Goal: Transaction & Acquisition: Purchase product/service

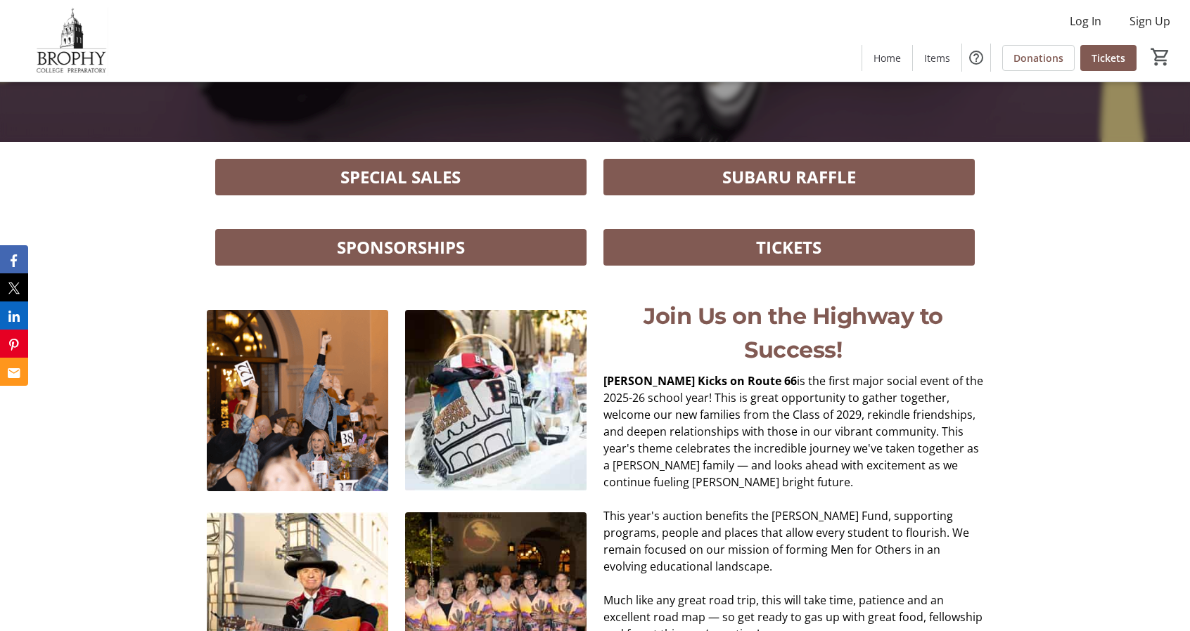
scroll to position [489, 0]
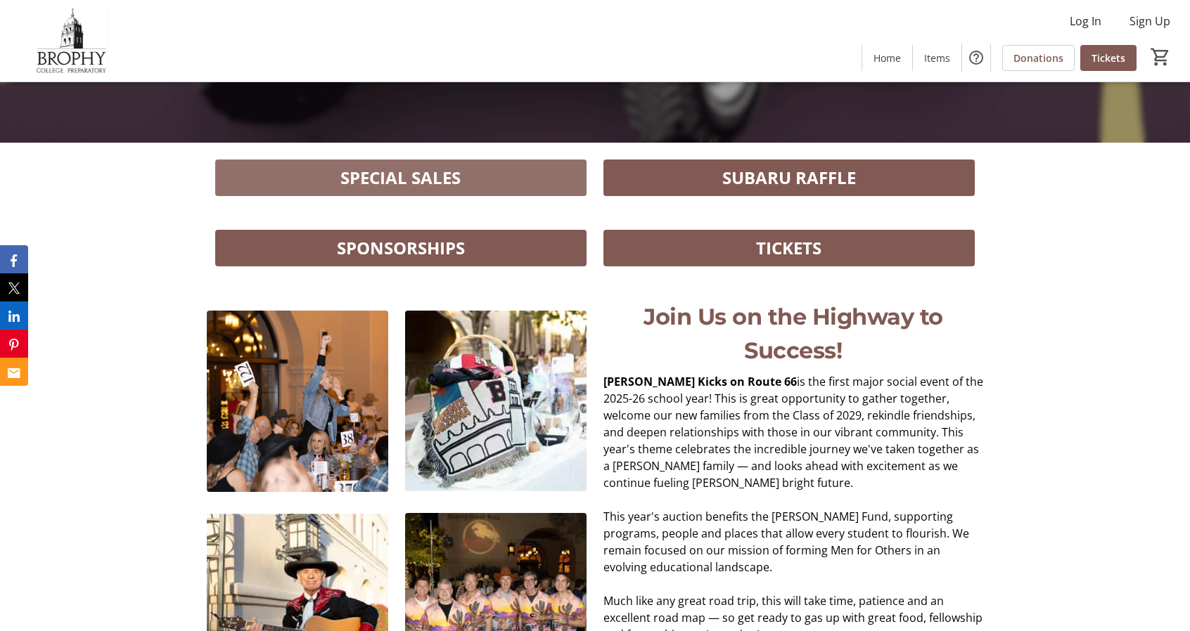
click at [454, 174] on span "SPECIAL SALES" at bounding box center [400, 177] width 120 height 25
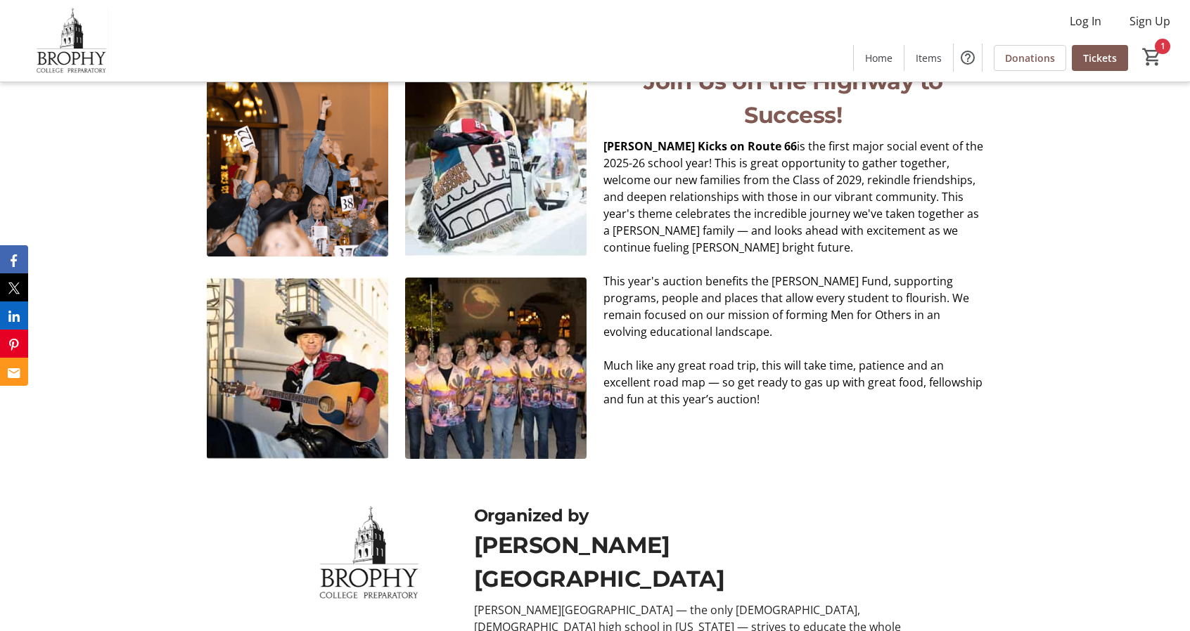
scroll to position [854, 0]
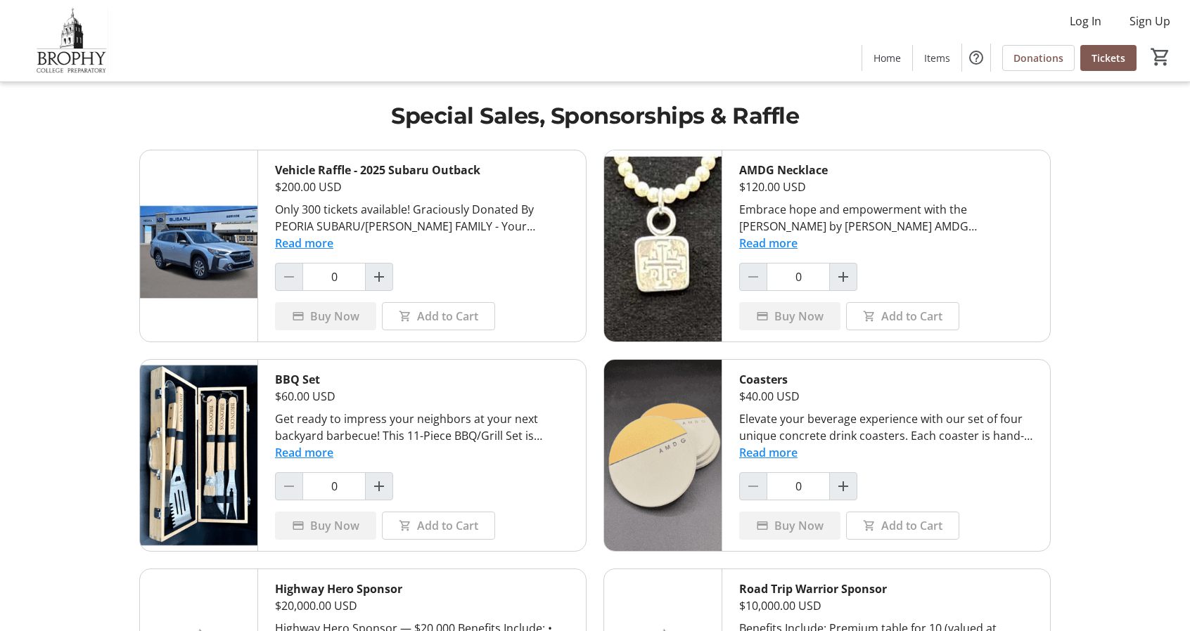
click at [660, 217] on img at bounding box center [662, 245] width 117 height 191
click at [764, 244] on button "Read more" at bounding box center [768, 243] width 58 height 17
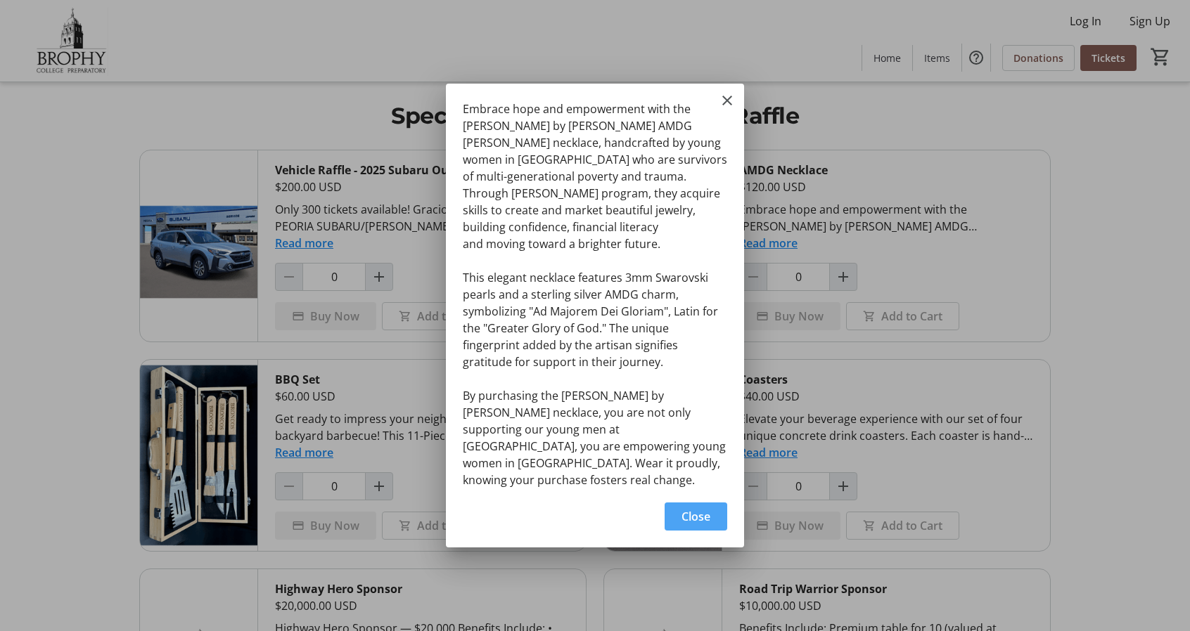
click at [675, 504] on span "button" at bounding box center [696, 517] width 63 height 34
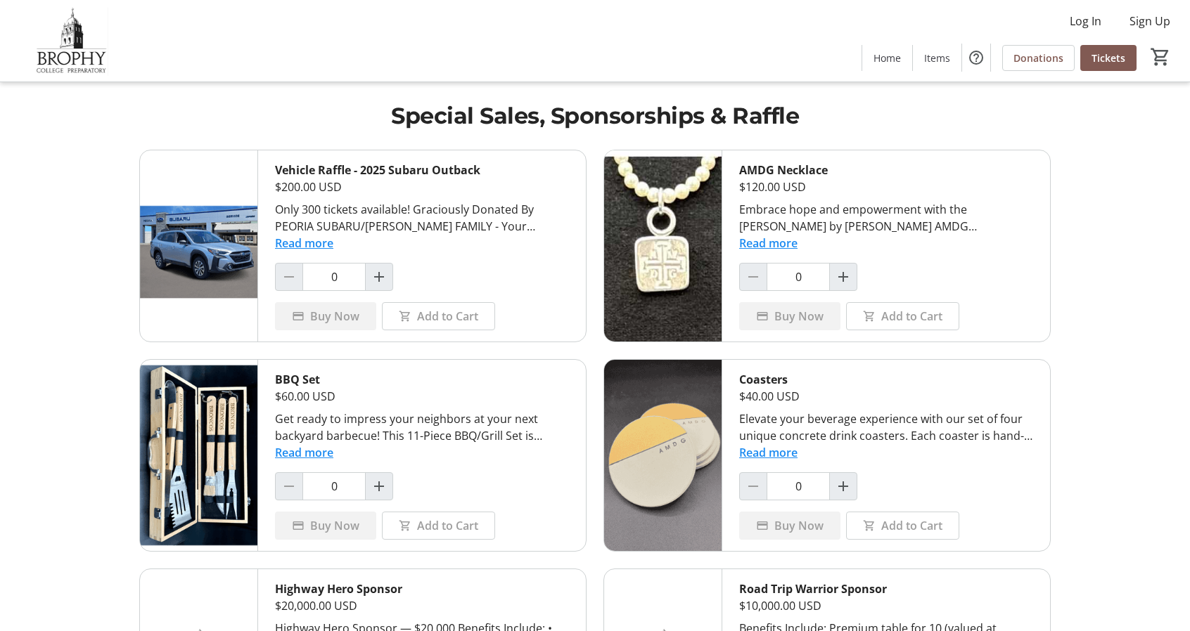
click at [781, 248] on button "Read more" at bounding box center [768, 243] width 58 height 17
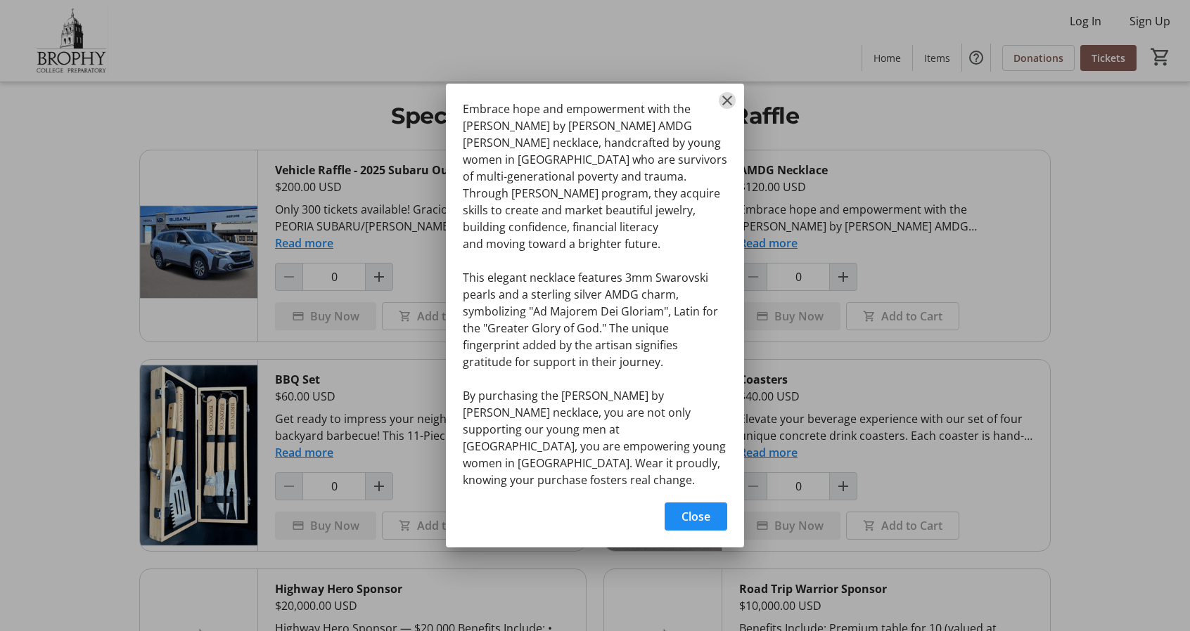
click at [726, 109] on mat-icon "Close" at bounding box center [727, 100] width 17 height 17
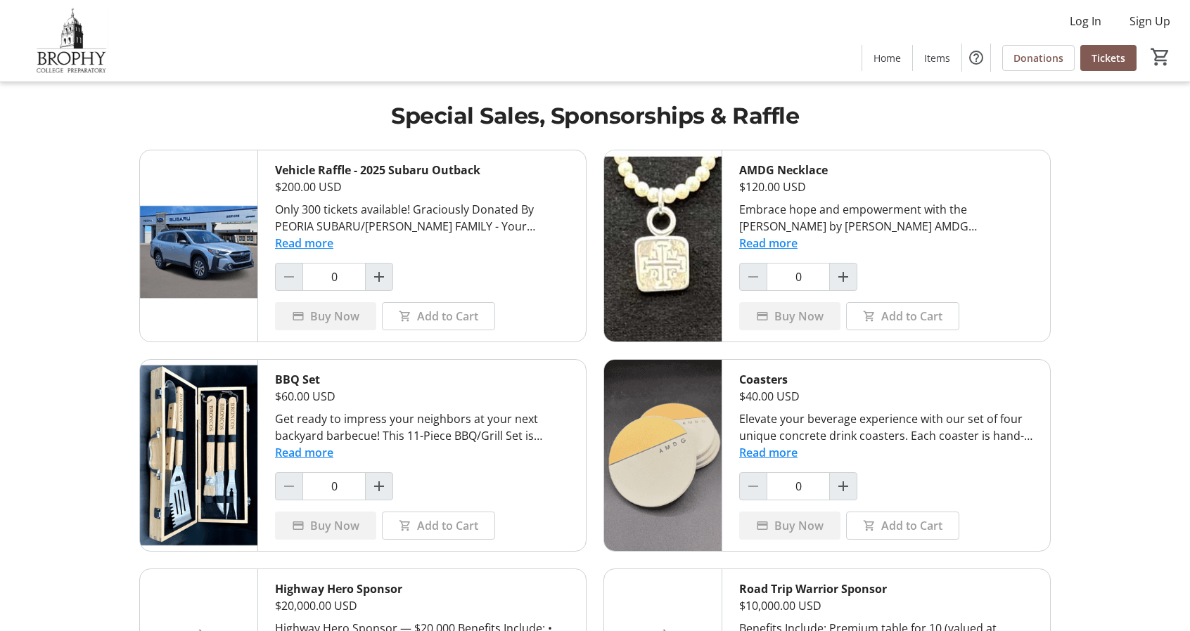
click at [783, 243] on button "Read more" at bounding box center [768, 243] width 58 height 17
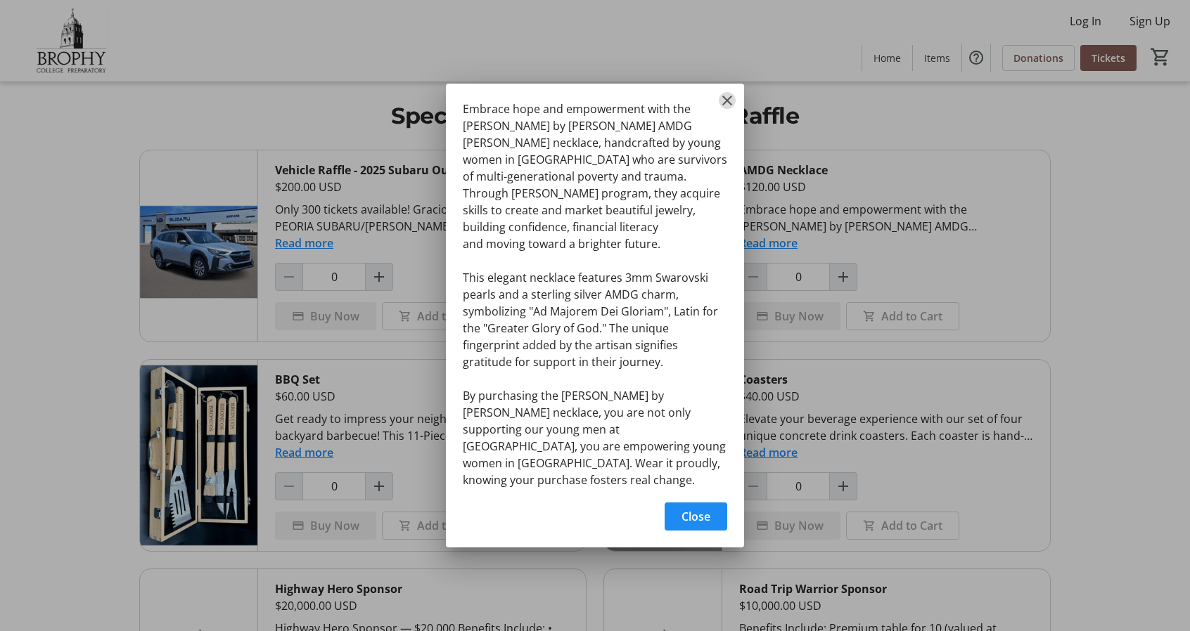
click at [730, 109] on mat-icon "Close" at bounding box center [727, 100] width 17 height 17
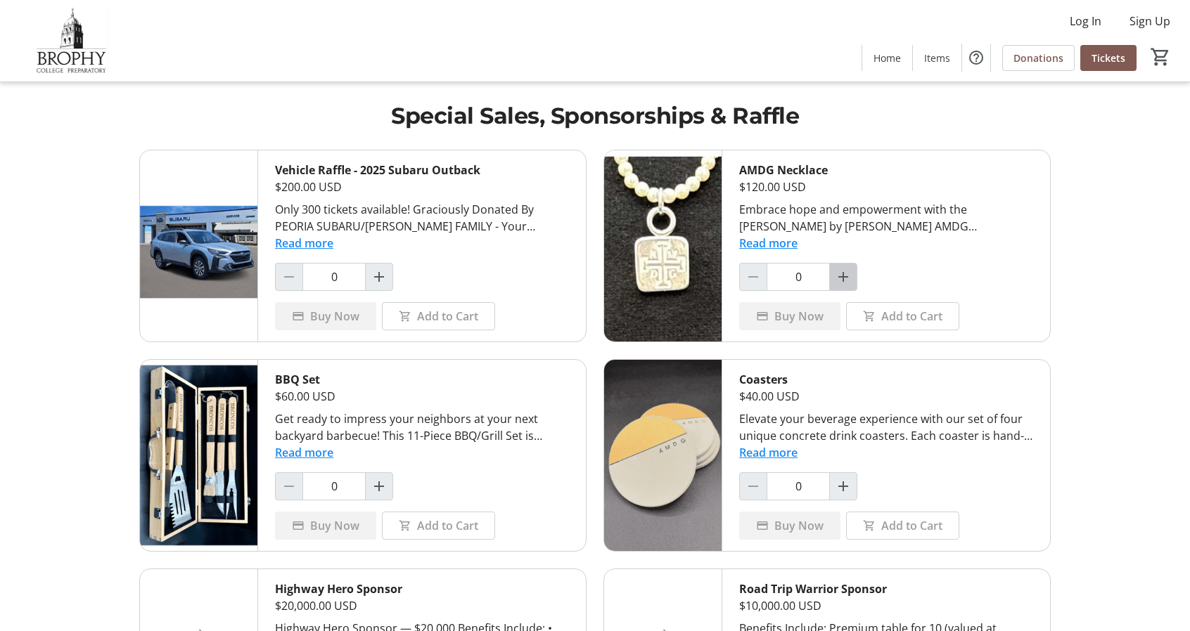
click at [856, 276] on span "Increment by one" at bounding box center [843, 277] width 27 height 27
type input "1"
click at [810, 317] on span "Buy Now" at bounding box center [798, 316] width 49 height 17
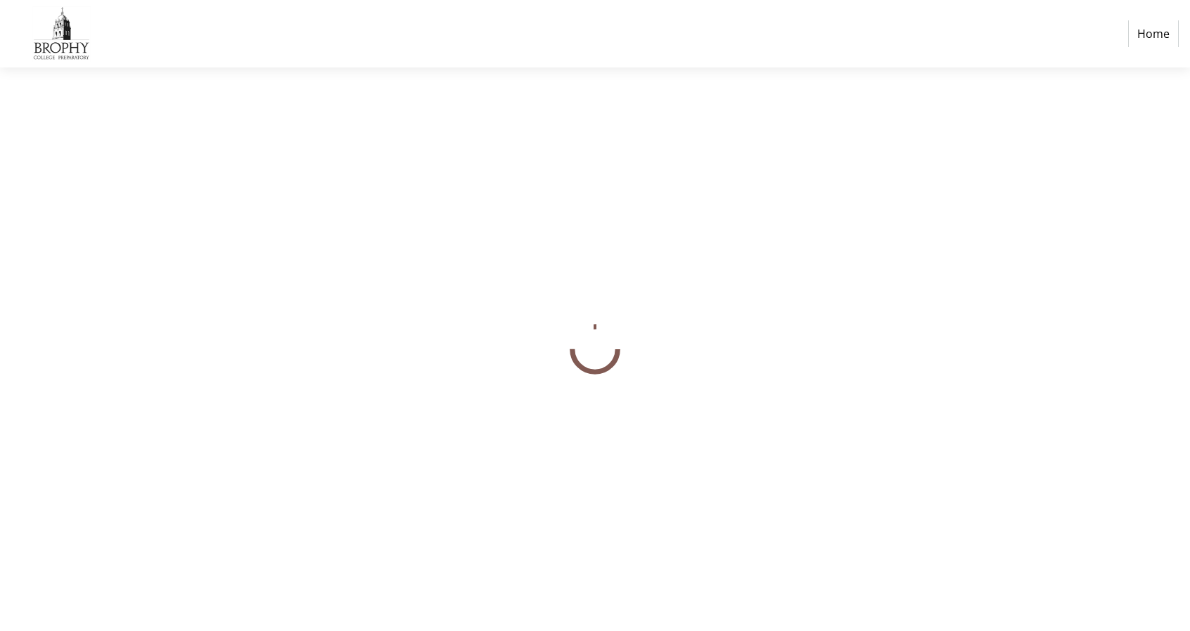
select select "US"
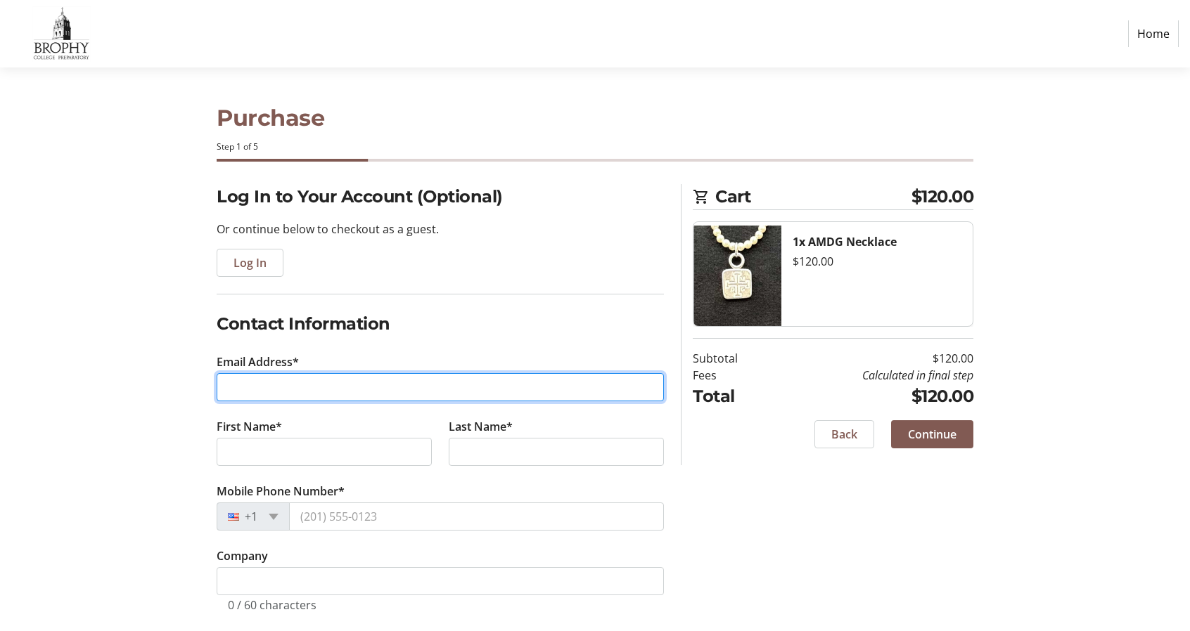
click at [399, 383] on input "Email Address*" at bounding box center [440, 387] width 447 height 28
type input "grace.laba@gmail.com"
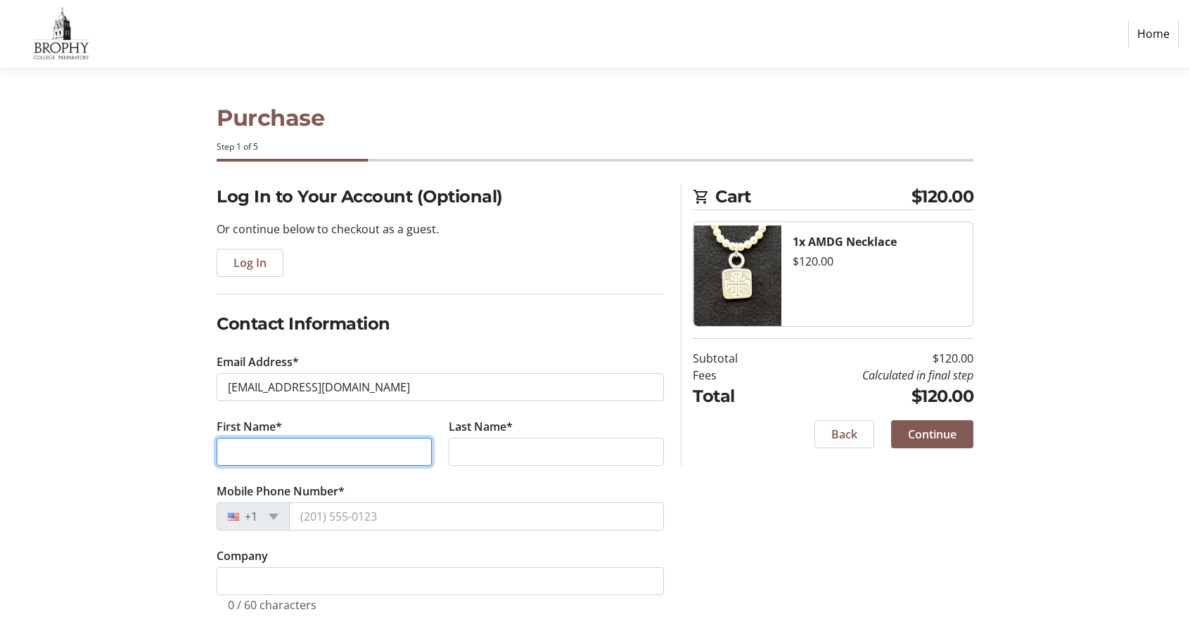
type input "Grace"
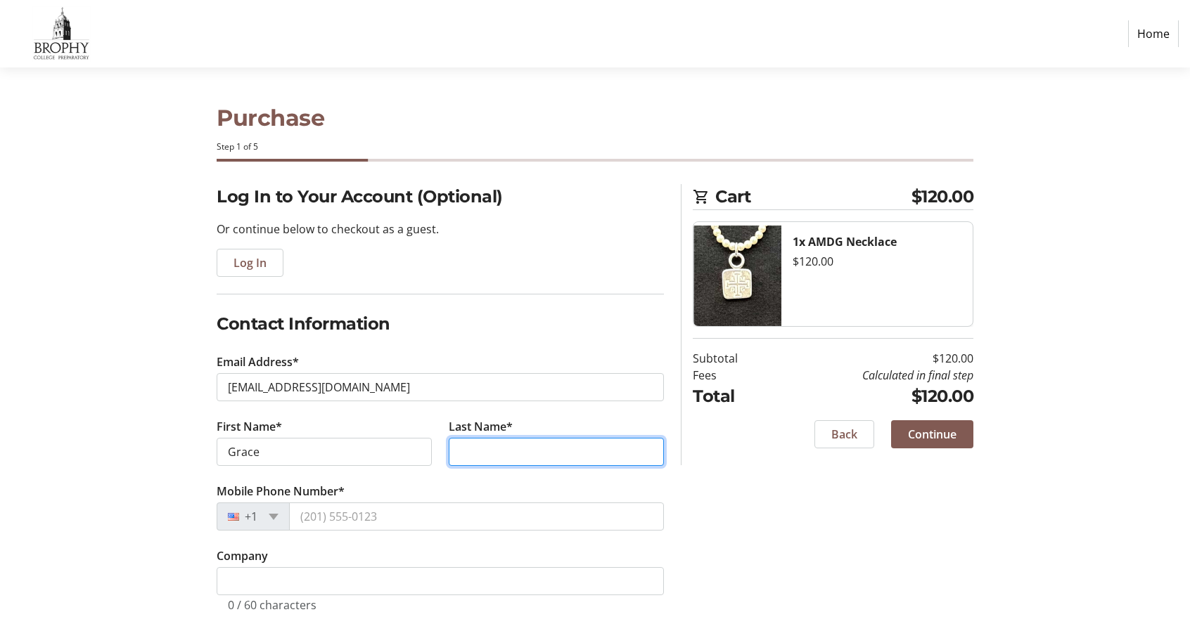
type input "Laba"
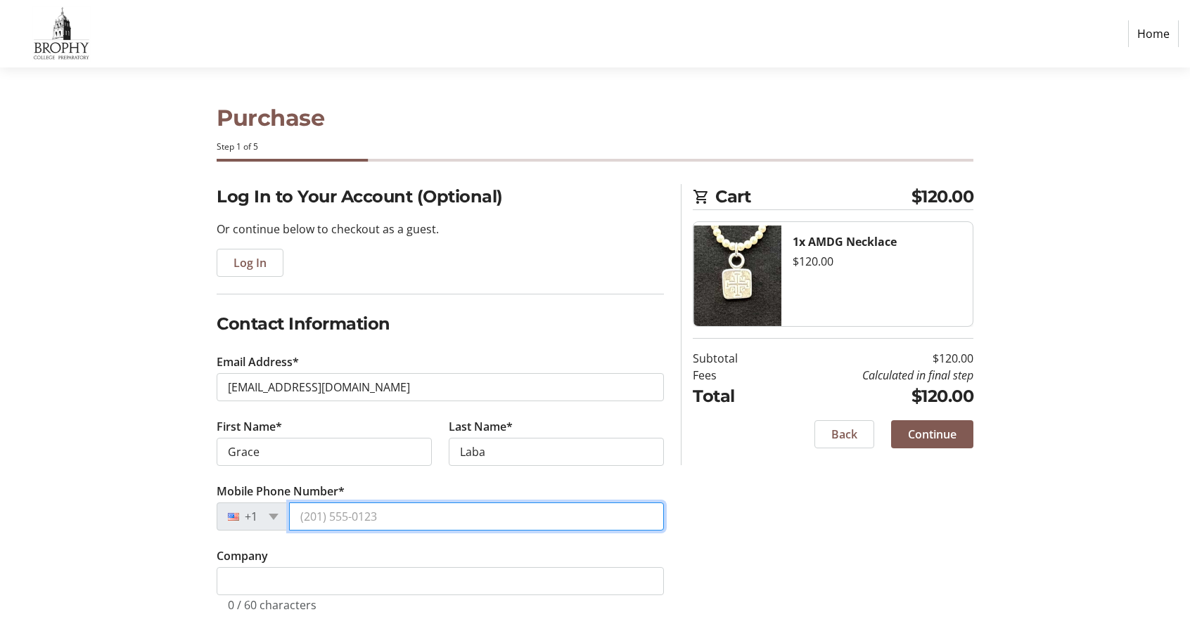
type input "(602) 639-2277"
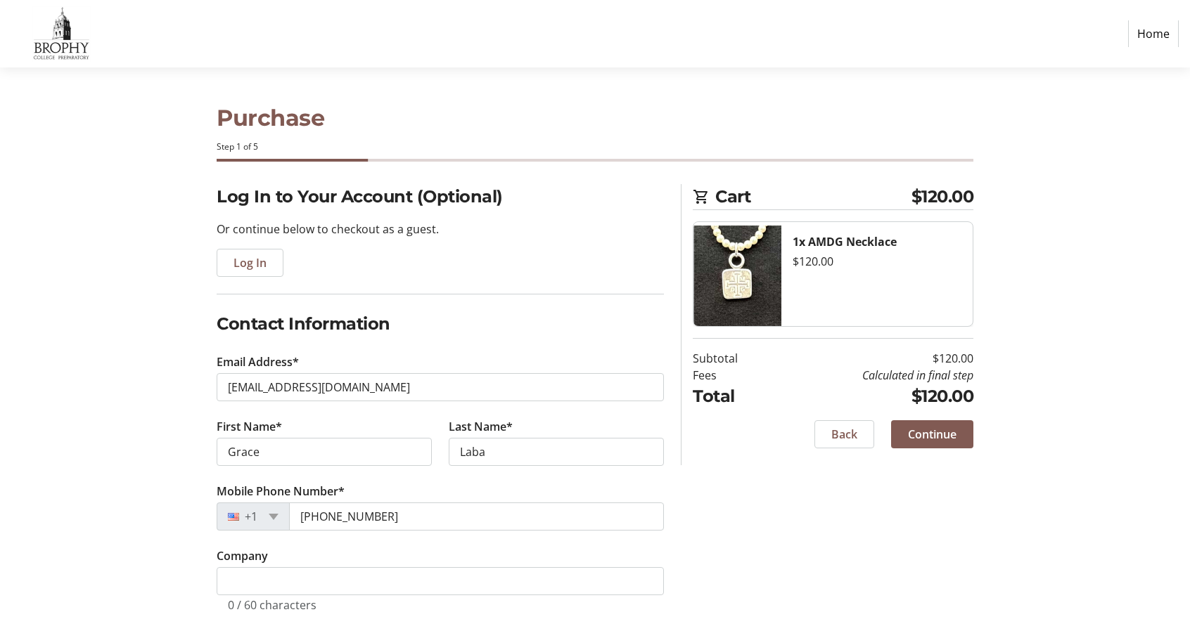
type input "4934 E Michelle Dr"
type input "SCOTTSDALE"
select select "AZ"
type input "85254"
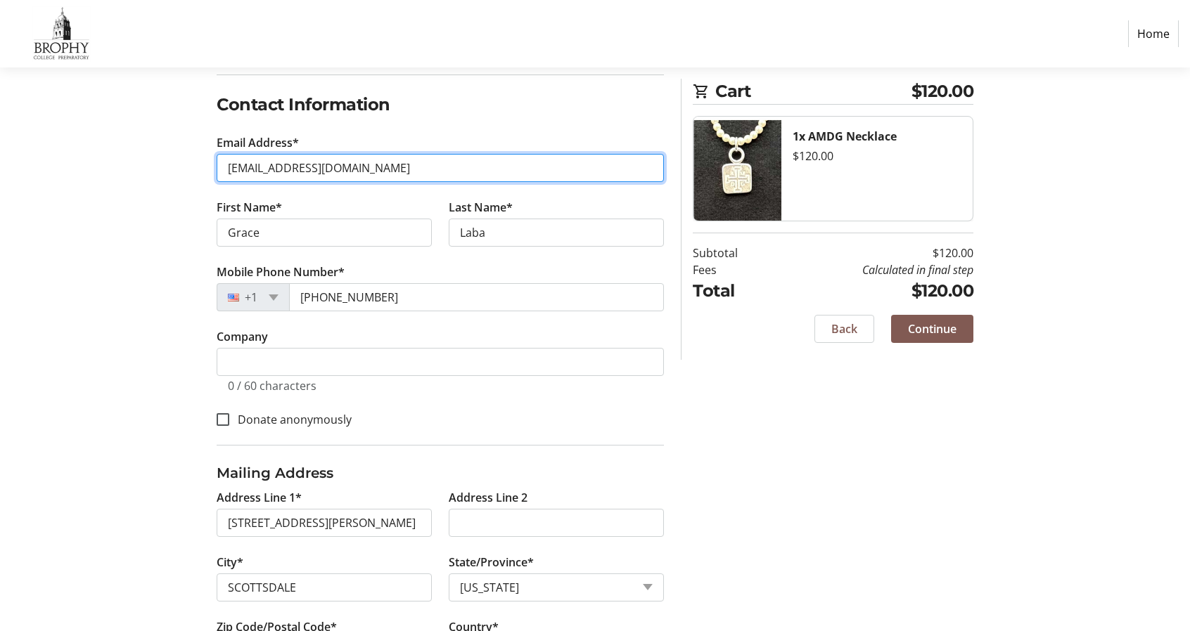
scroll to position [284, 0]
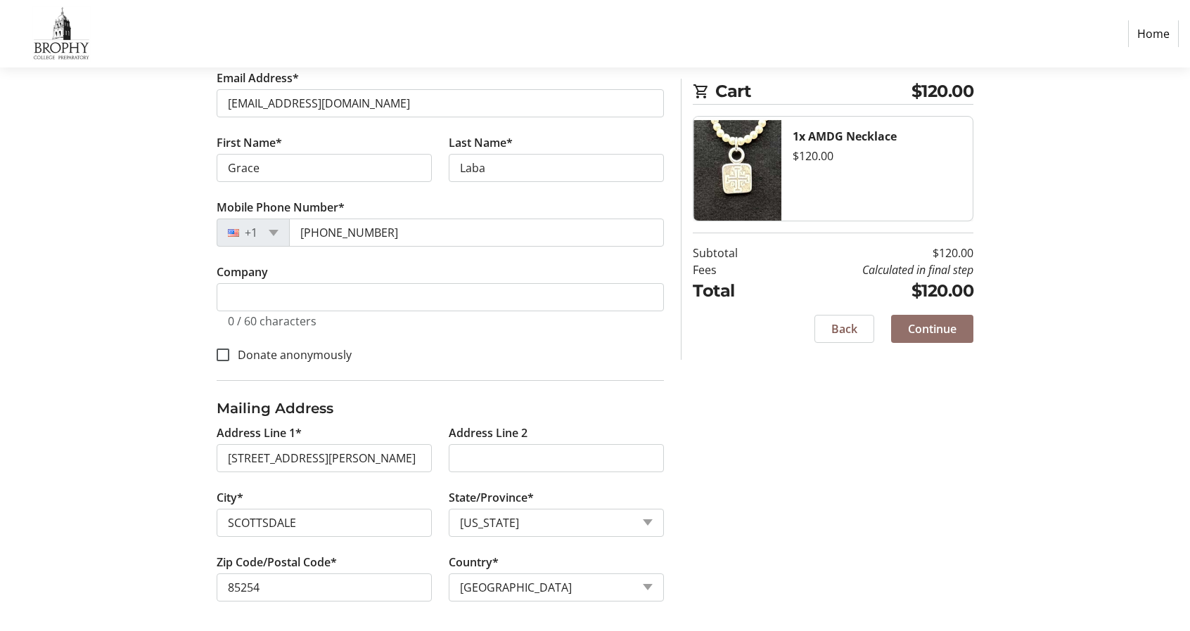
click at [932, 341] on span at bounding box center [932, 329] width 82 height 34
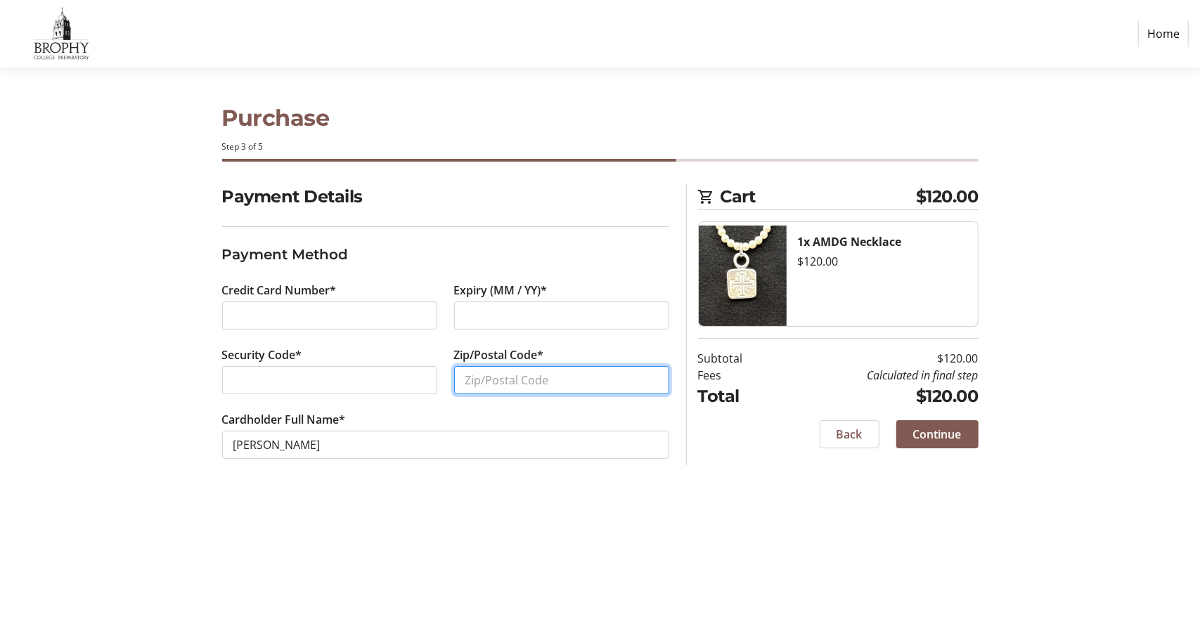
click at [513, 390] on input "Zip/Postal Code*" at bounding box center [561, 380] width 215 height 28
type input "85254"
click at [959, 428] on span "Continue" at bounding box center [937, 434] width 49 height 17
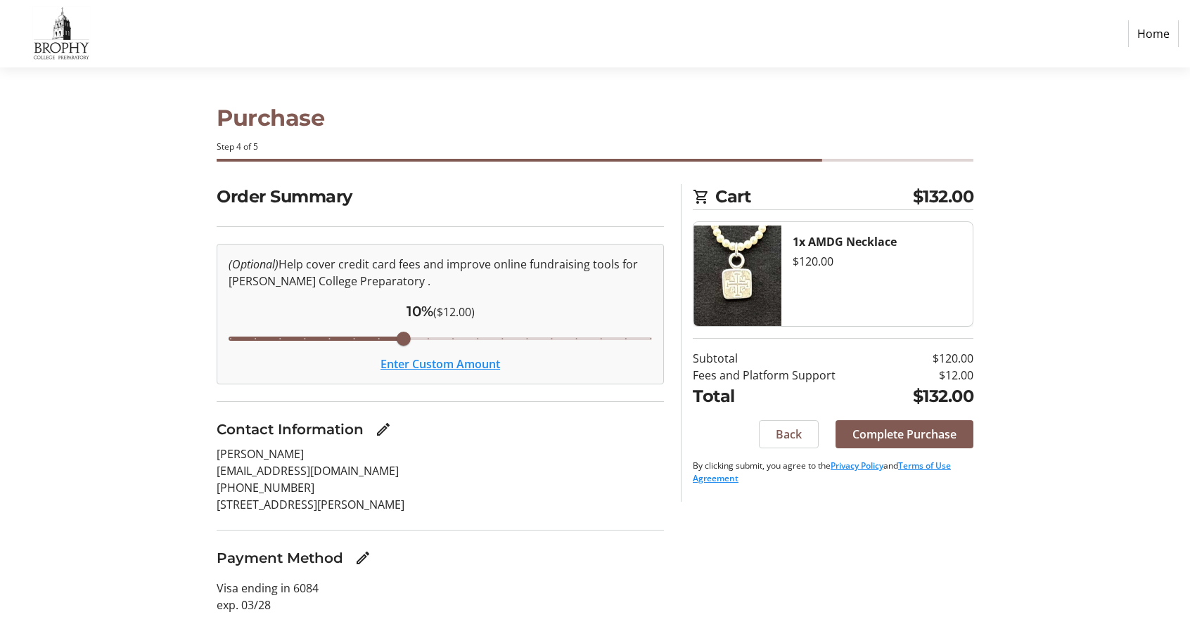
scroll to position [32, 0]
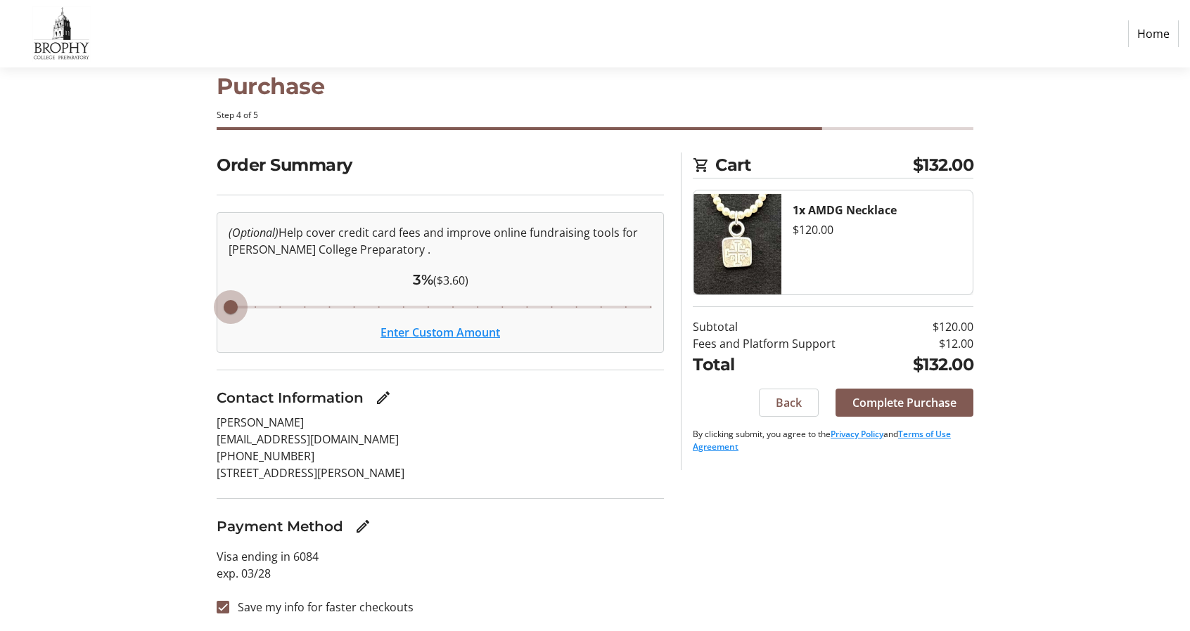
type input "3"
click at [231, 307] on input "Cover fees percentage" at bounding box center [440, 307] width 453 height 31
click at [421, 333] on button "Enter Custom Amount" at bounding box center [440, 332] width 120 height 17
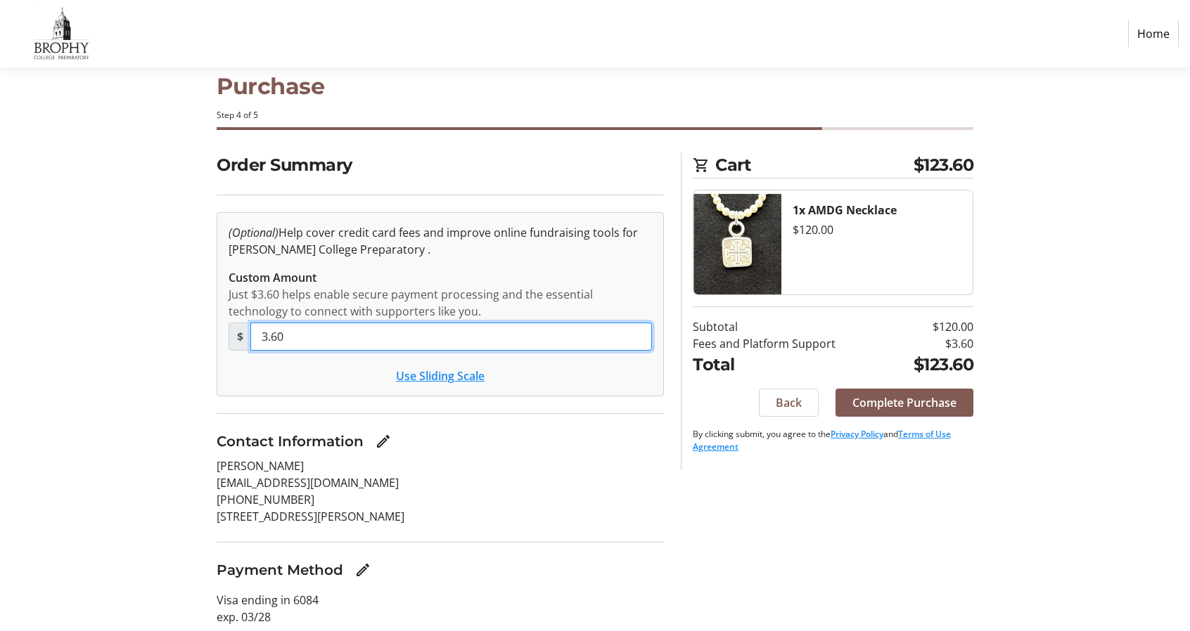
click at [284, 335] on input "3.60" at bounding box center [451, 337] width 402 height 28
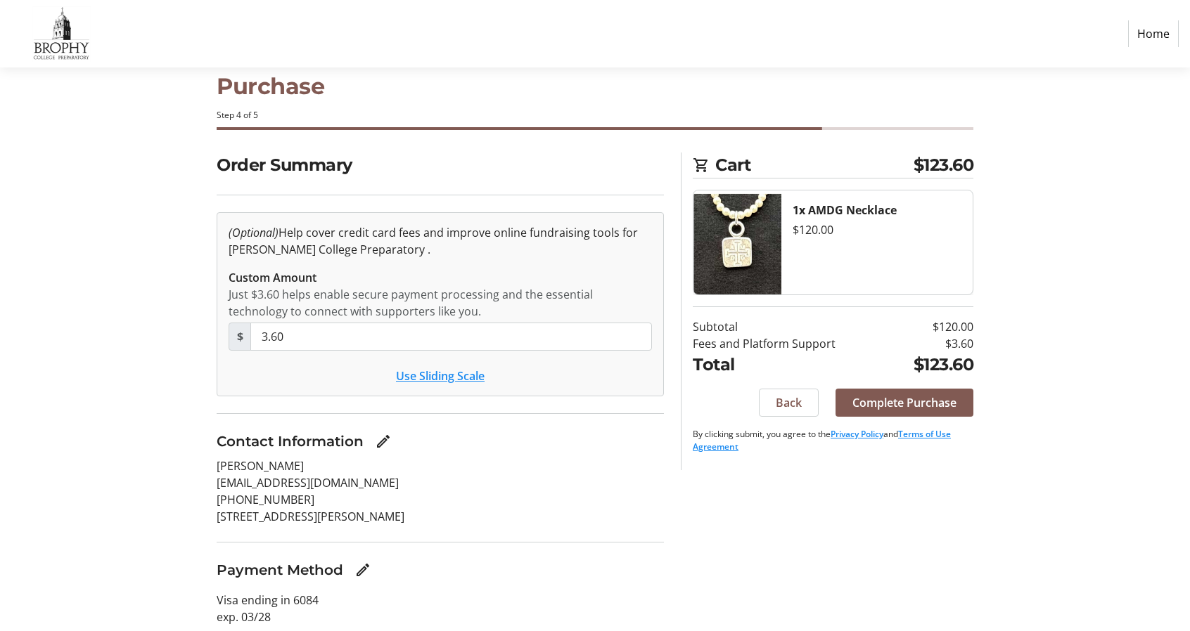
click at [437, 379] on button "Use Sliding Scale" at bounding box center [440, 376] width 89 height 17
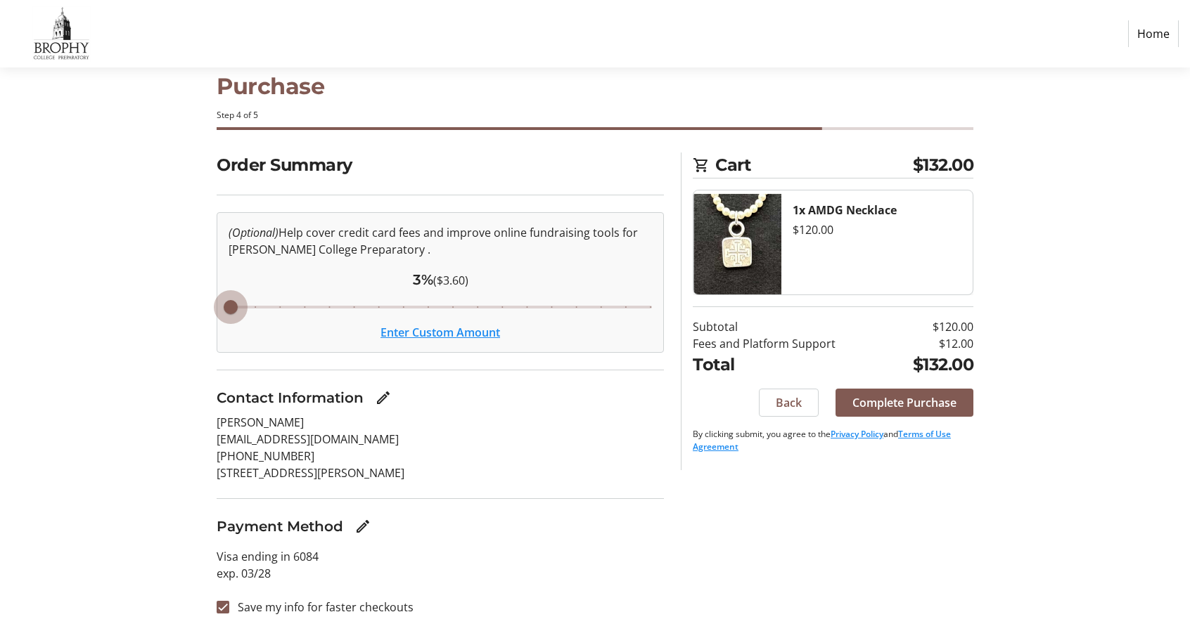
type input "3"
click at [231, 306] on input "Cover fees percentage" at bounding box center [440, 307] width 453 height 31
click at [449, 336] on button "Enter Custom Amount" at bounding box center [440, 332] width 120 height 17
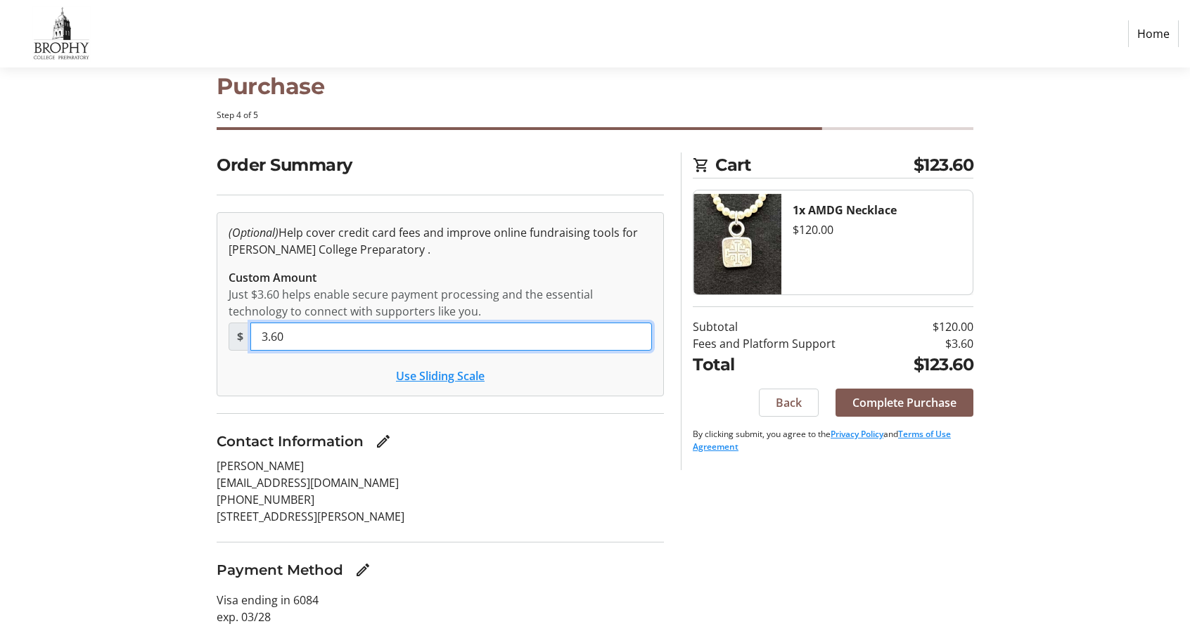
click at [426, 325] on input "3.60" at bounding box center [451, 337] width 402 height 28
type input "0"
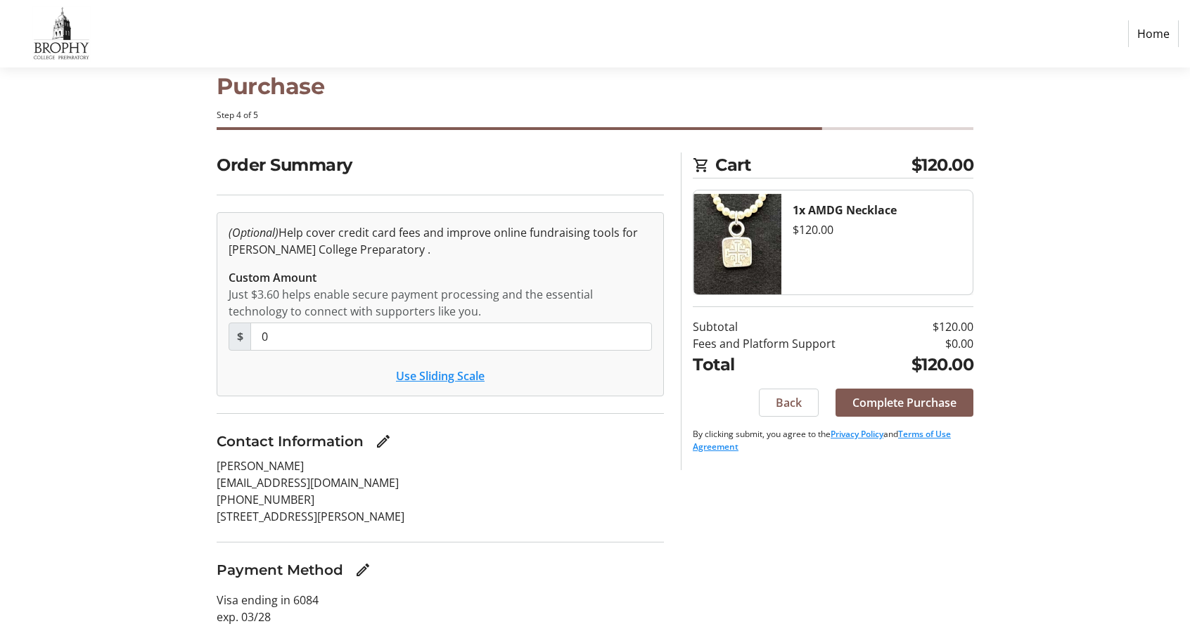
click at [187, 310] on div "Order Summary (Optional) Help cover credit card fees and improve online fundrai…" at bounding box center [595, 415] width 928 height 524
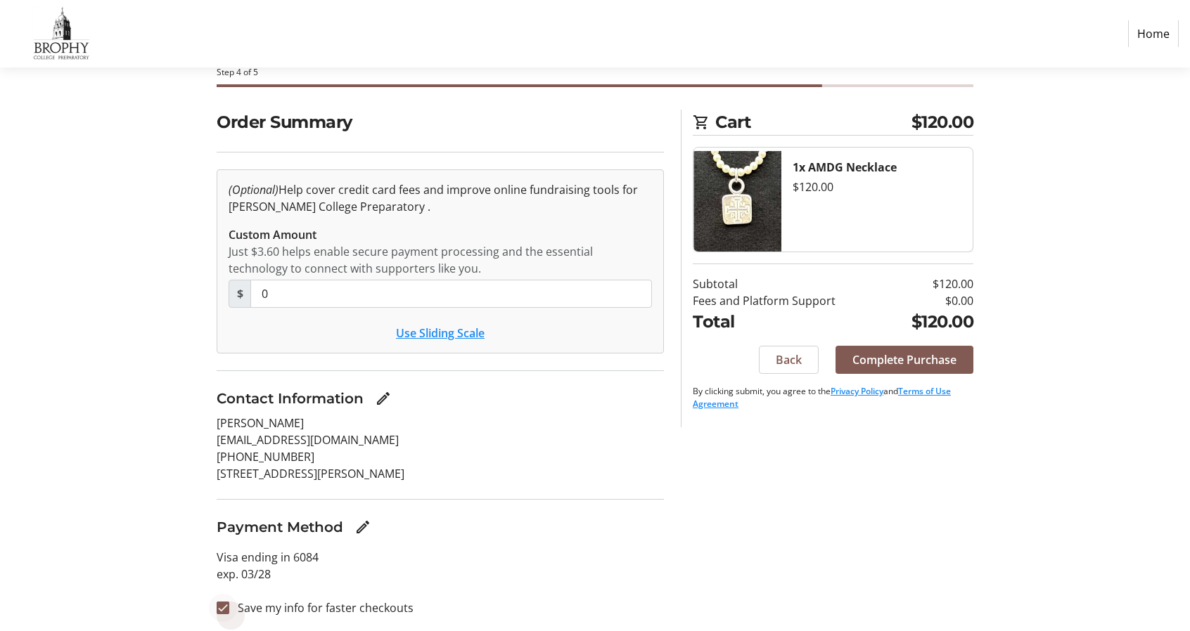
click at [231, 601] on div at bounding box center [223, 608] width 34 height 34
checkbox input "false"
click at [954, 368] on span at bounding box center [904, 360] width 138 height 34
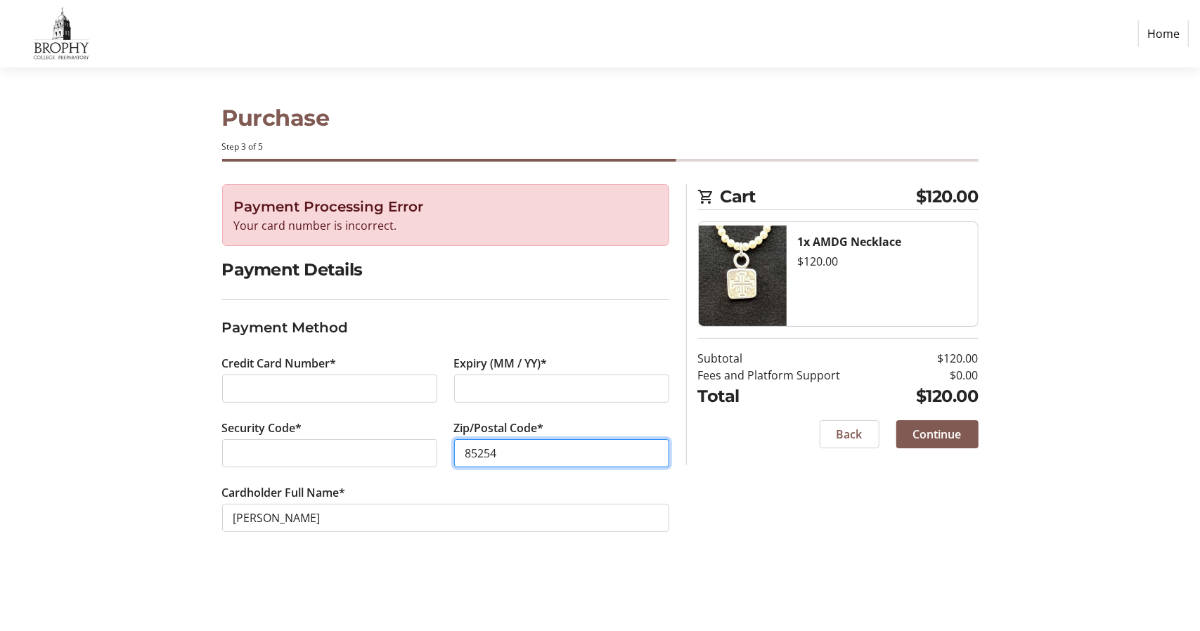
type input "85254"
click at [5, 332] on section "Purchase Step 3 of 5 Cart $120.00 1x AMDG Necklace $120.00 Subtotal $120.00 Fee…" at bounding box center [600, 350] width 1200 height 564
click at [956, 437] on span "Continue" at bounding box center [937, 434] width 49 height 17
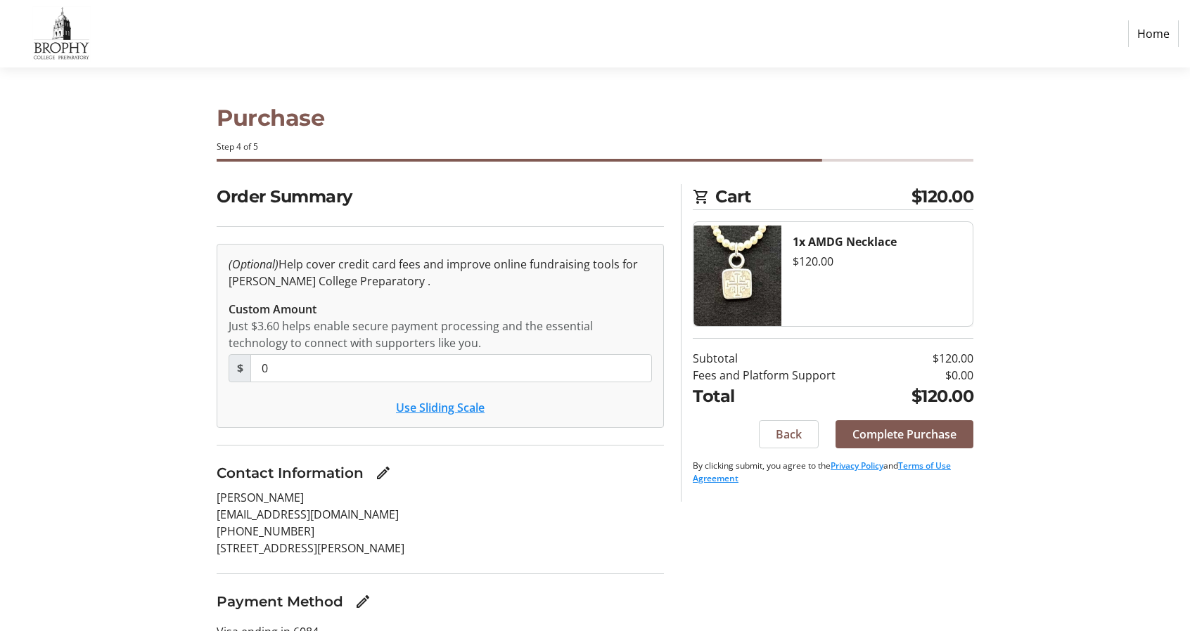
scroll to position [75, 0]
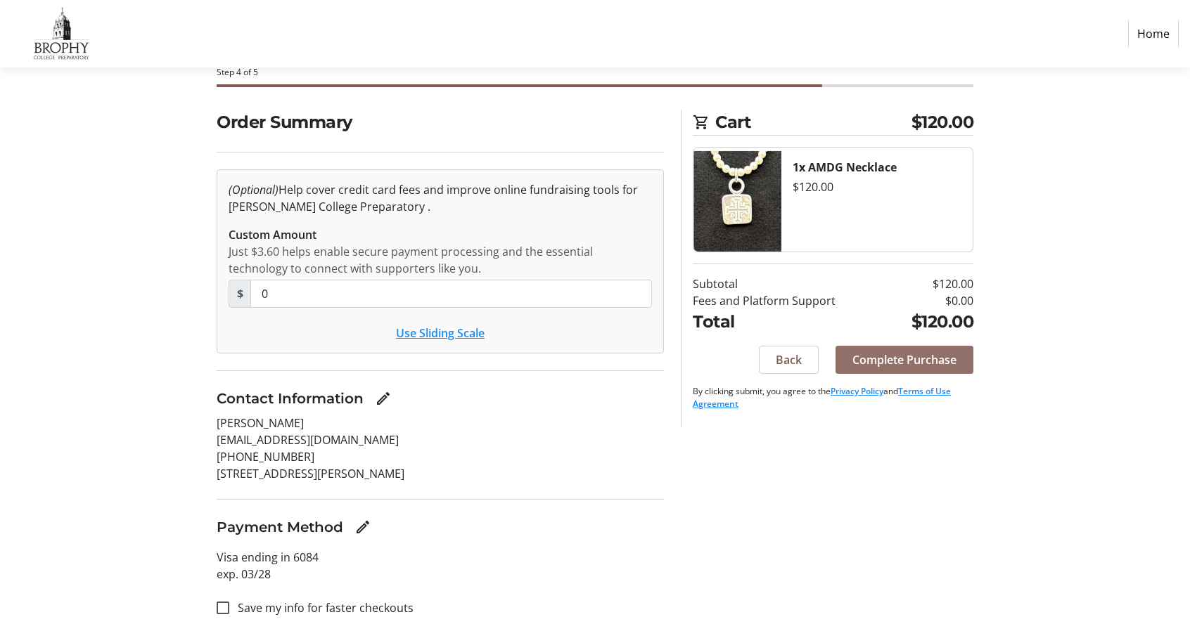
click at [920, 359] on span "Complete Purchase" at bounding box center [904, 360] width 104 height 17
